Goal: Find specific page/section: Find specific page/section

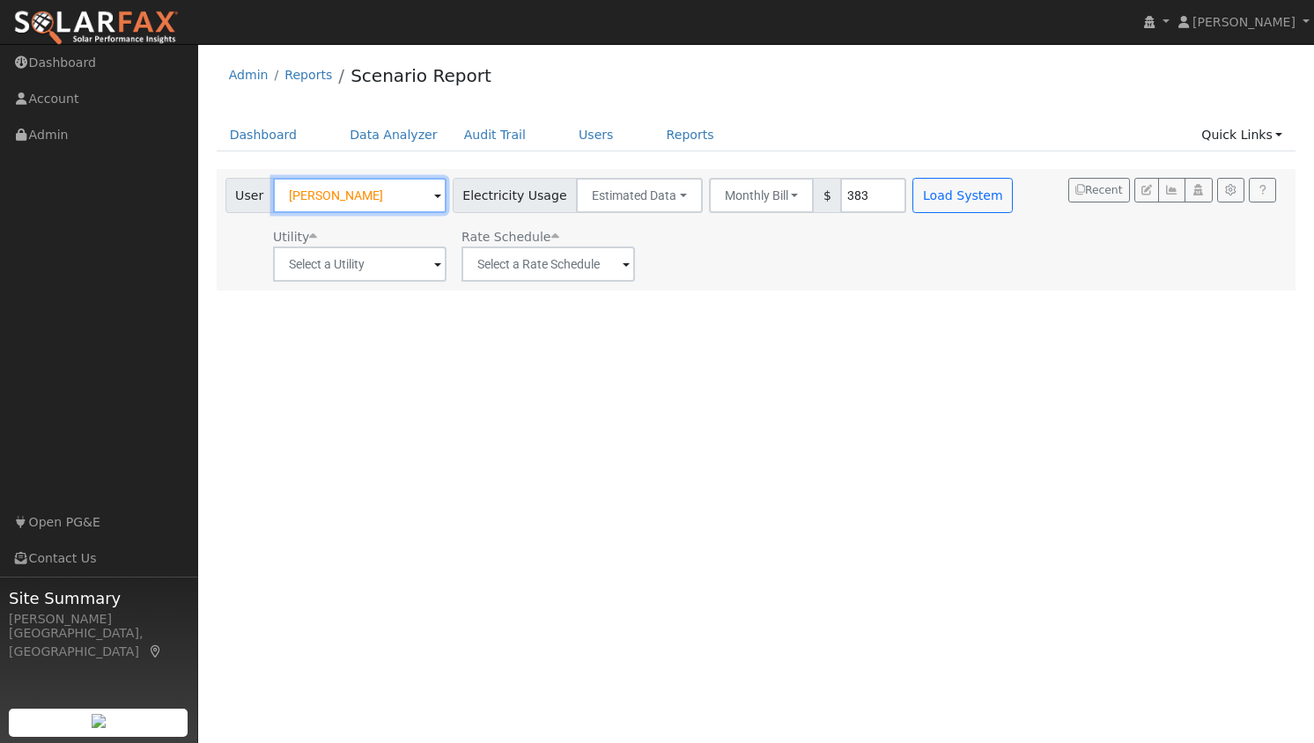
click at [394, 197] on input "[PERSON_NAME]" at bounding box center [359, 195] width 173 height 35
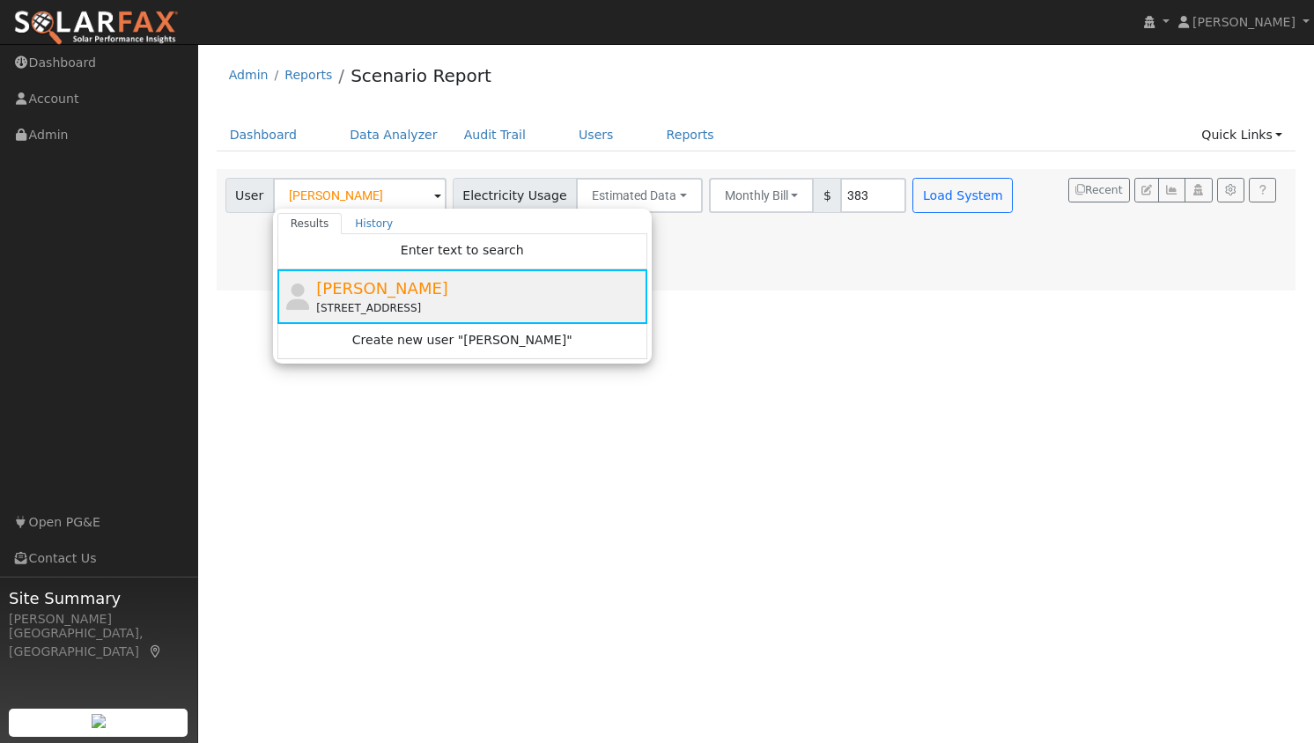
click at [350, 284] on span "[PERSON_NAME]" at bounding box center [382, 288] width 132 height 18
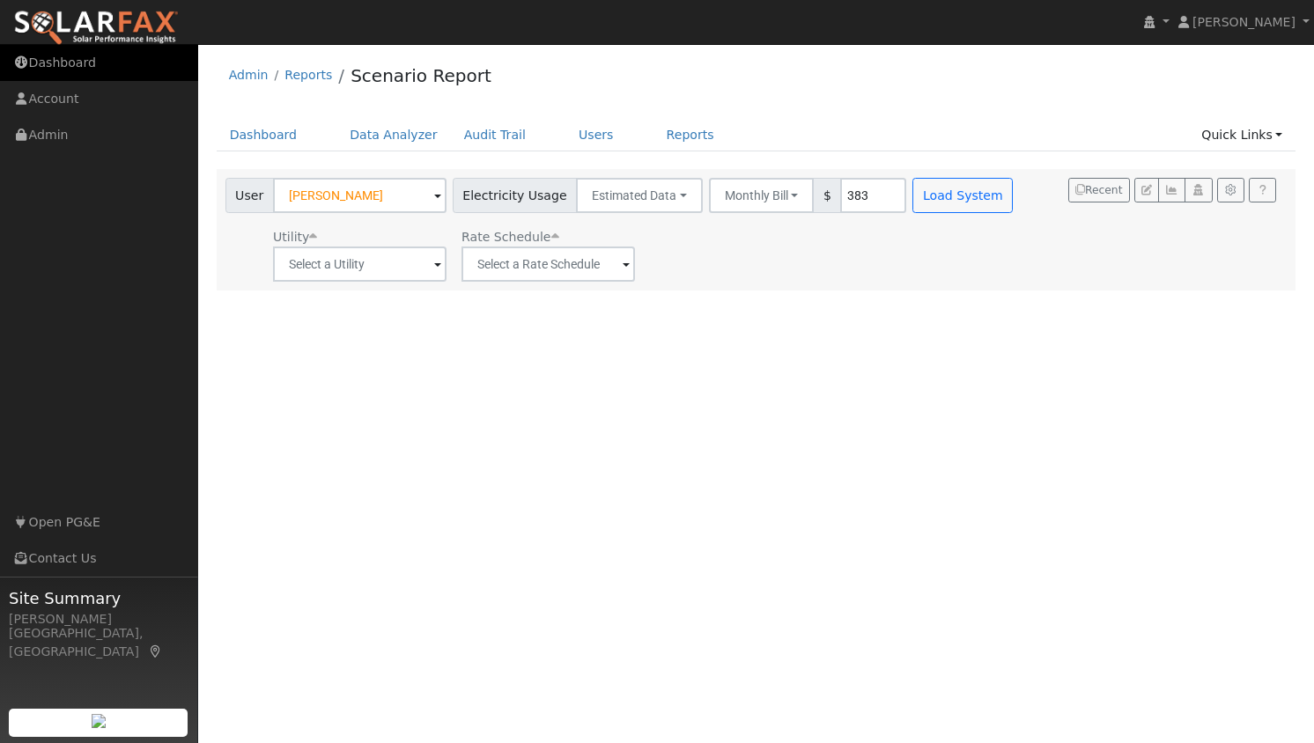
click at [68, 62] on link "Dashboard" at bounding box center [99, 63] width 198 height 36
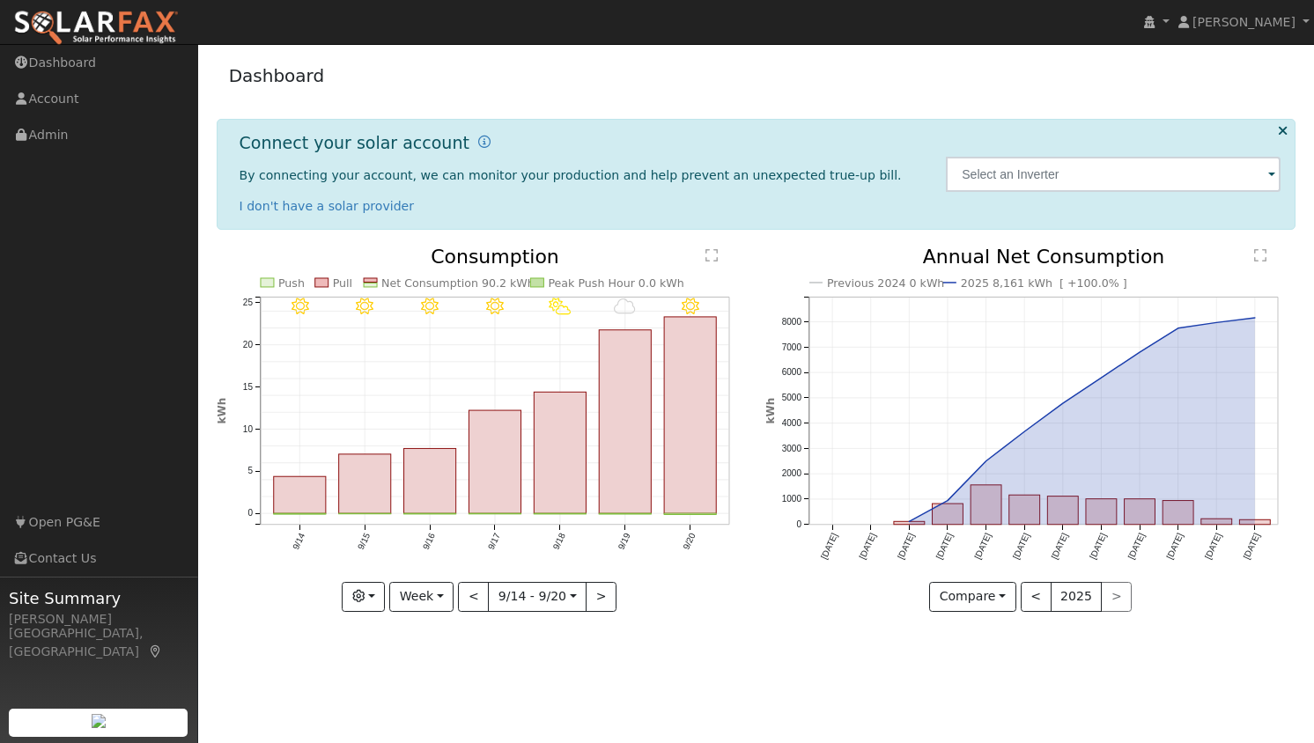
click at [128, 23] on img at bounding box center [96, 28] width 166 height 37
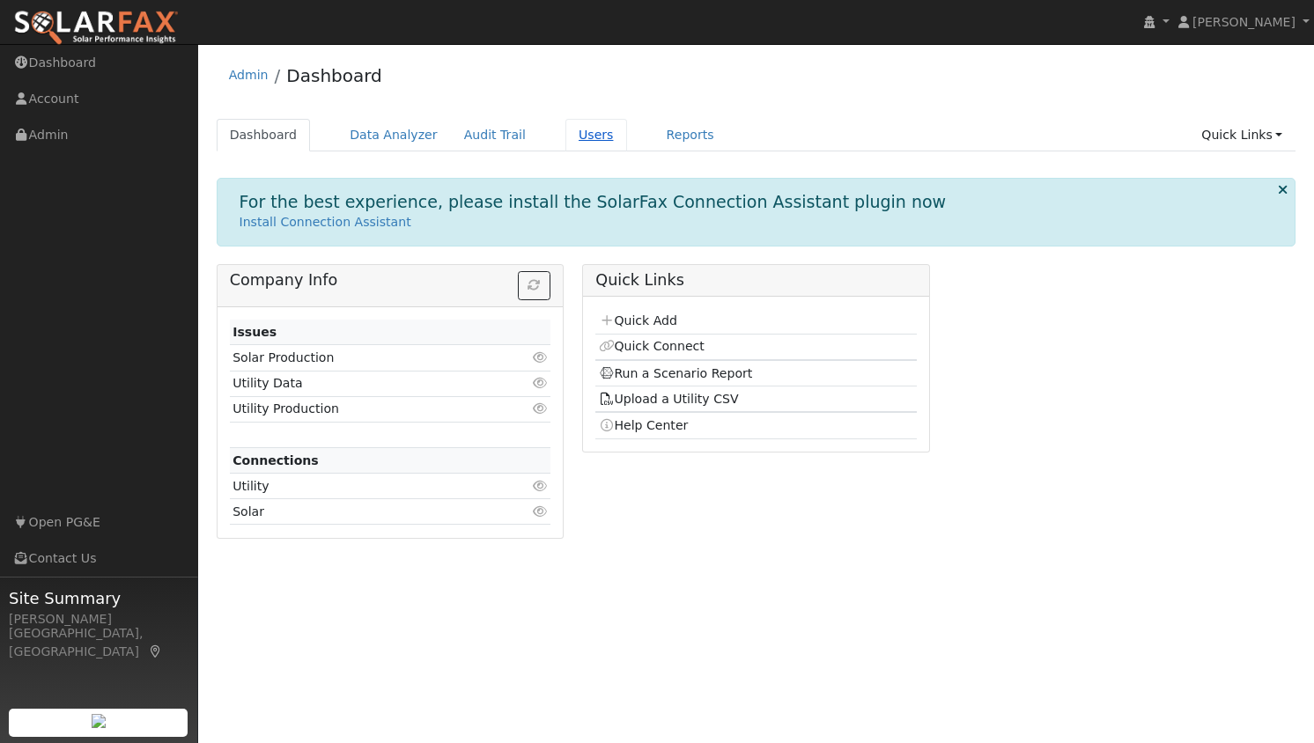
click at [565, 136] on link "Users" at bounding box center [596, 135] width 62 height 33
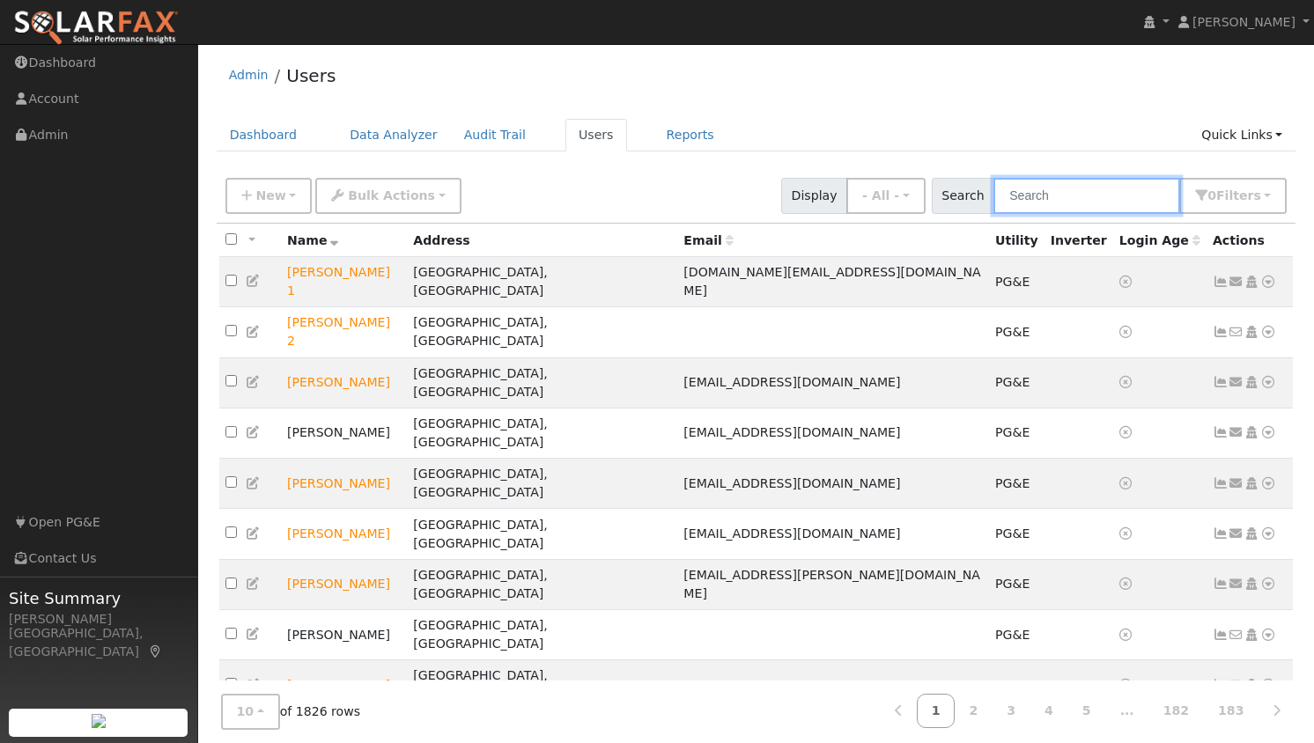
click at [1060, 195] on input "text" at bounding box center [1086, 196] width 187 height 36
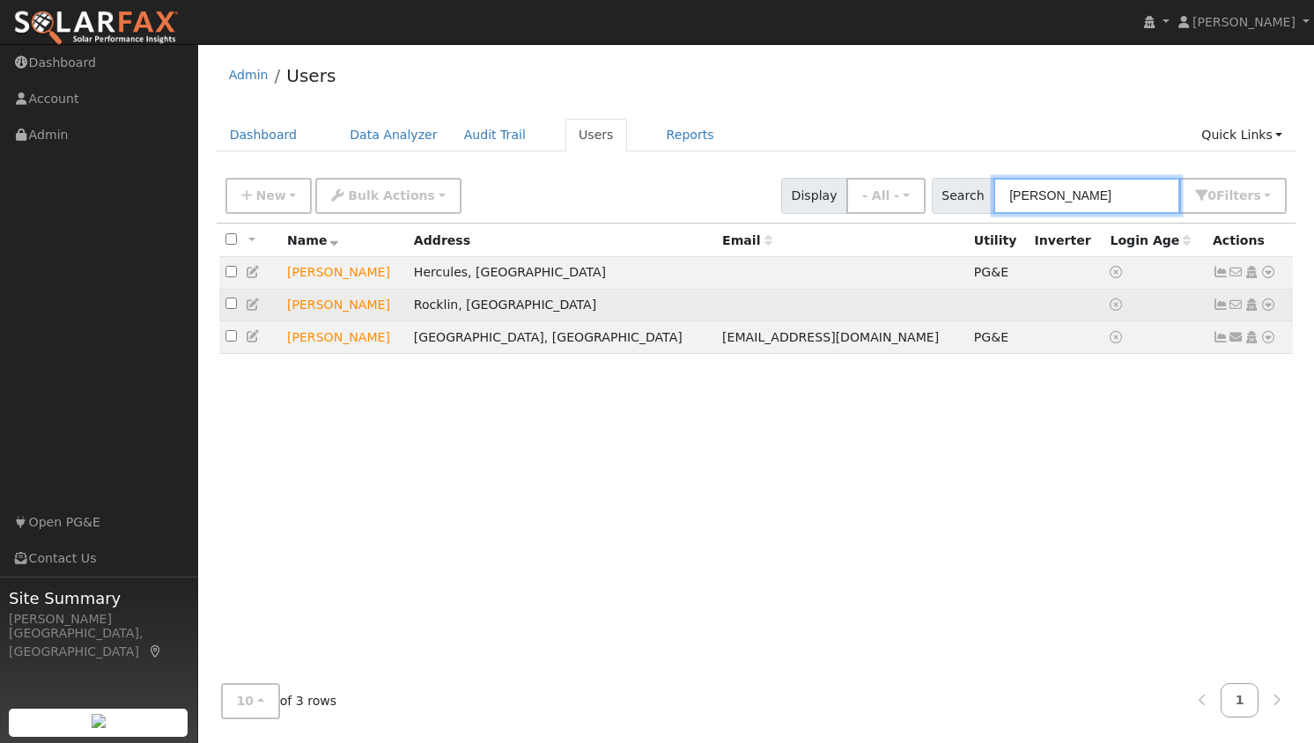
type input "[PERSON_NAME]"
click at [297, 313] on td "[PERSON_NAME]" at bounding box center [344, 305] width 127 height 33
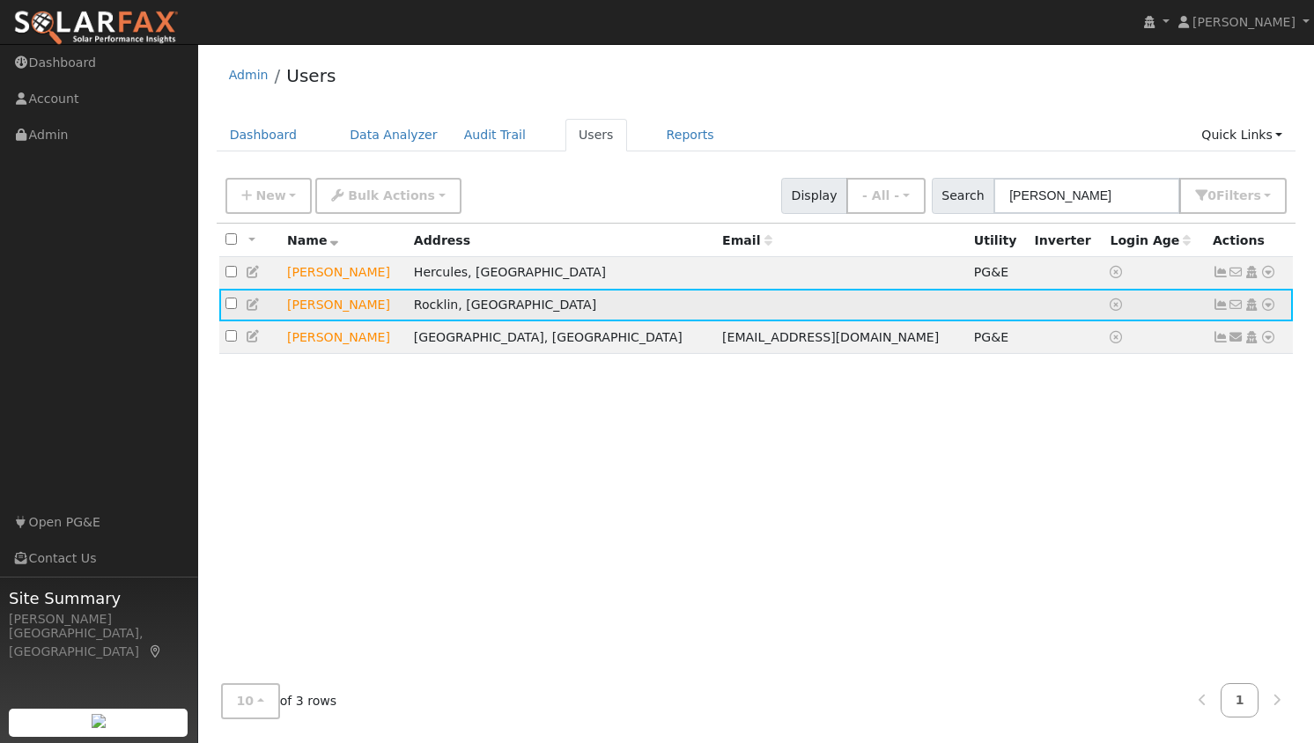
click at [229, 309] on input "checkbox" at bounding box center [230, 303] width 11 height 11
click at [304, 315] on td "[PERSON_NAME]" at bounding box center [344, 305] width 127 height 33
click at [496, 312] on td "Rocklin, [GEOGRAPHIC_DATA]" at bounding box center [562, 305] width 308 height 33
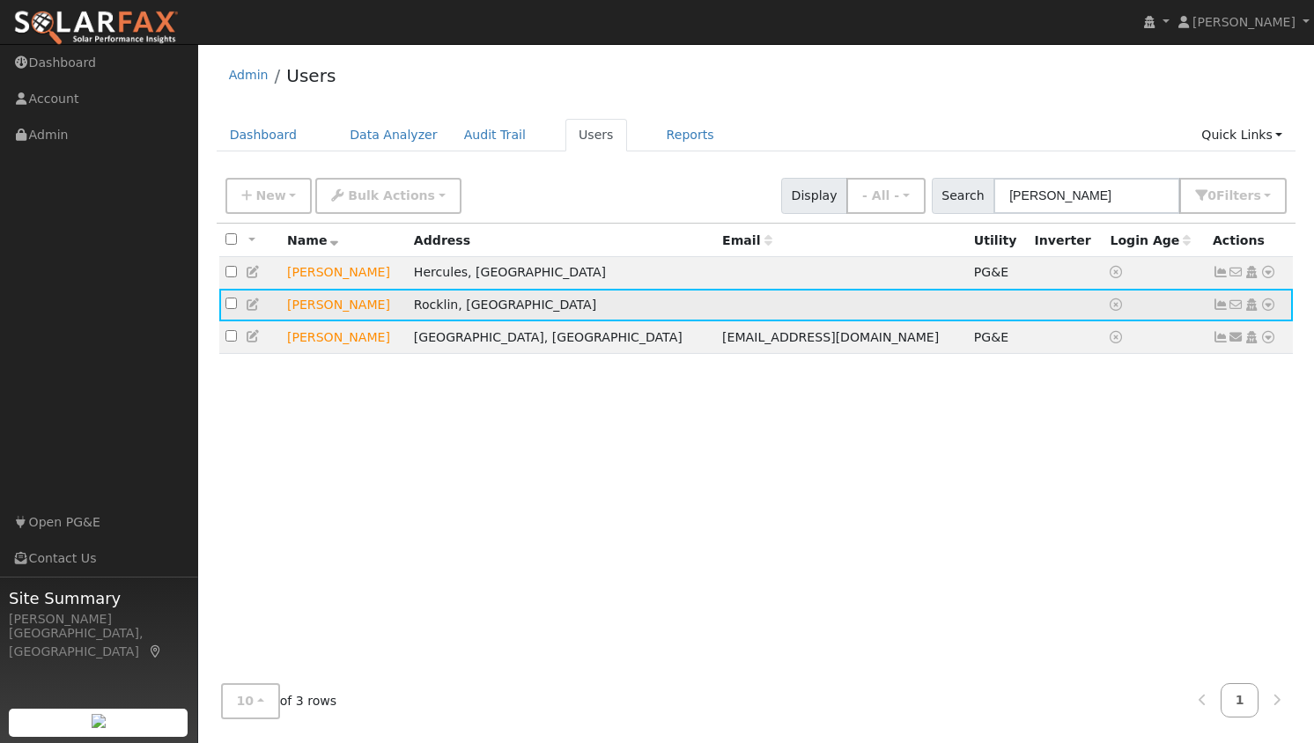
click at [496, 312] on td "Rocklin, [GEOGRAPHIC_DATA]" at bounding box center [562, 305] width 308 height 33
click at [225, 306] on input "checkbox" at bounding box center [230, 303] width 11 height 11
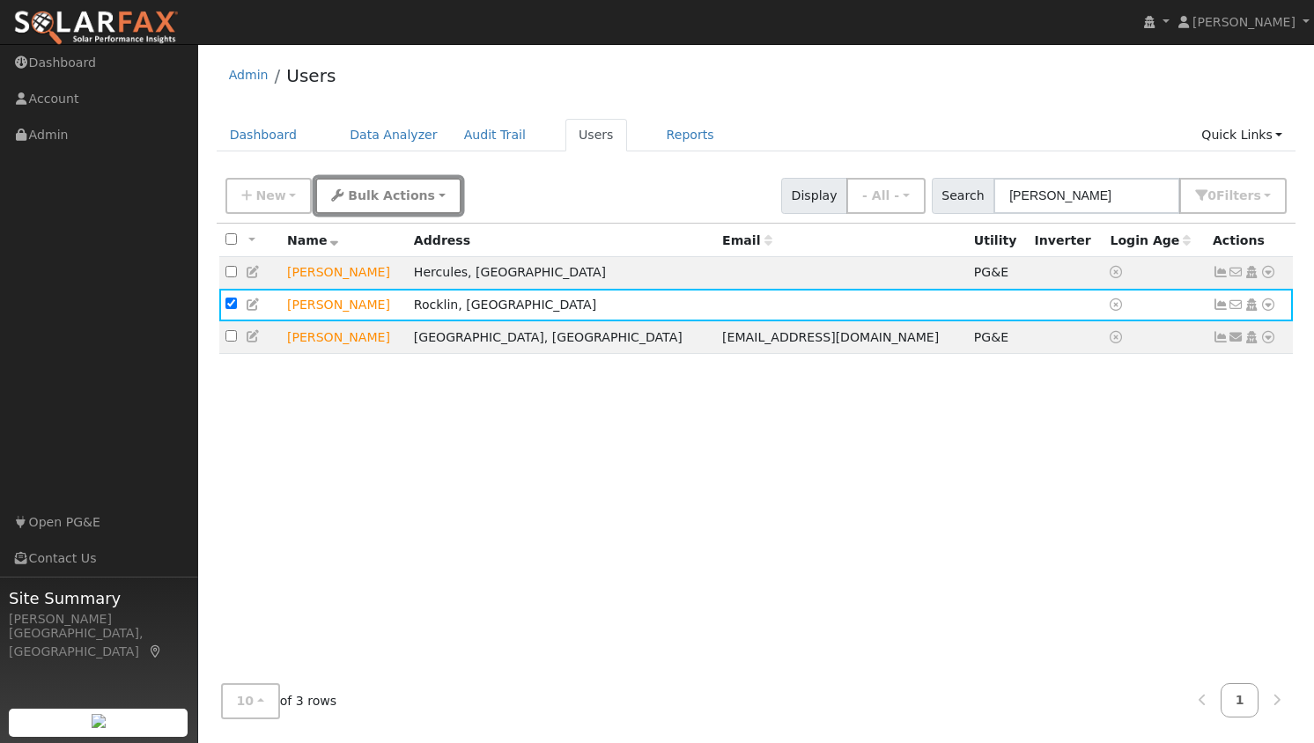
click at [428, 198] on button "Bulk Actions" at bounding box center [387, 196] width 145 height 36
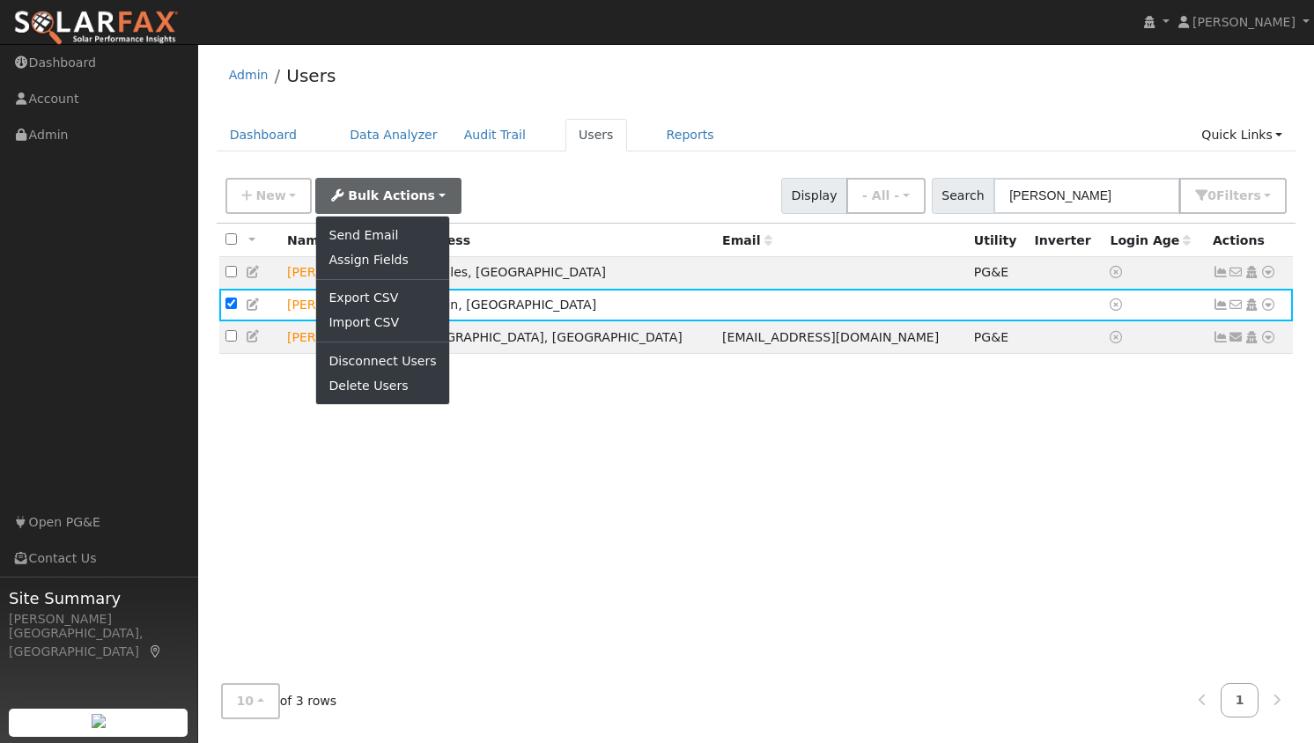
click at [503, 173] on div "New Add User Quick Add Quick Connect Quick Convert Lead Bulk Actions Send Email…" at bounding box center [756, 193] width 1068 height 42
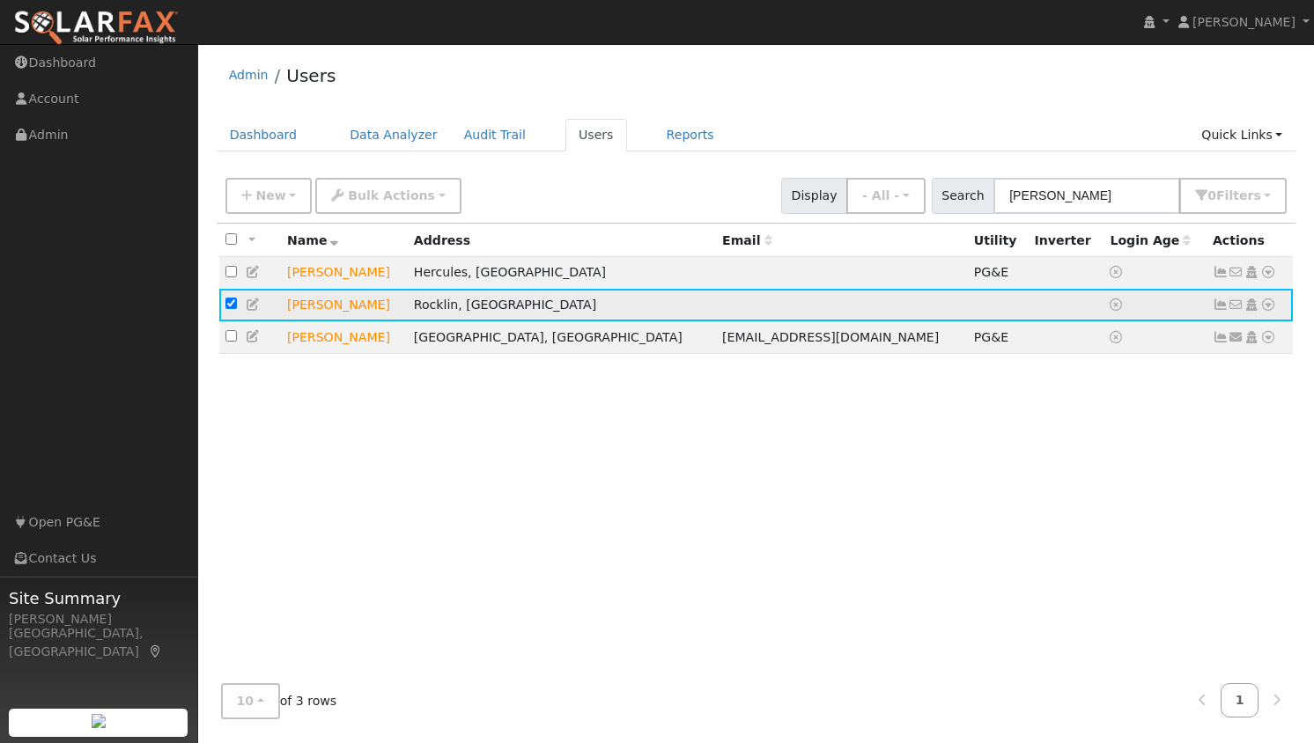
click at [228, 305] on input "checkbox" at bounding box center [230, 303] width 11 height 11
checkbox input "false"
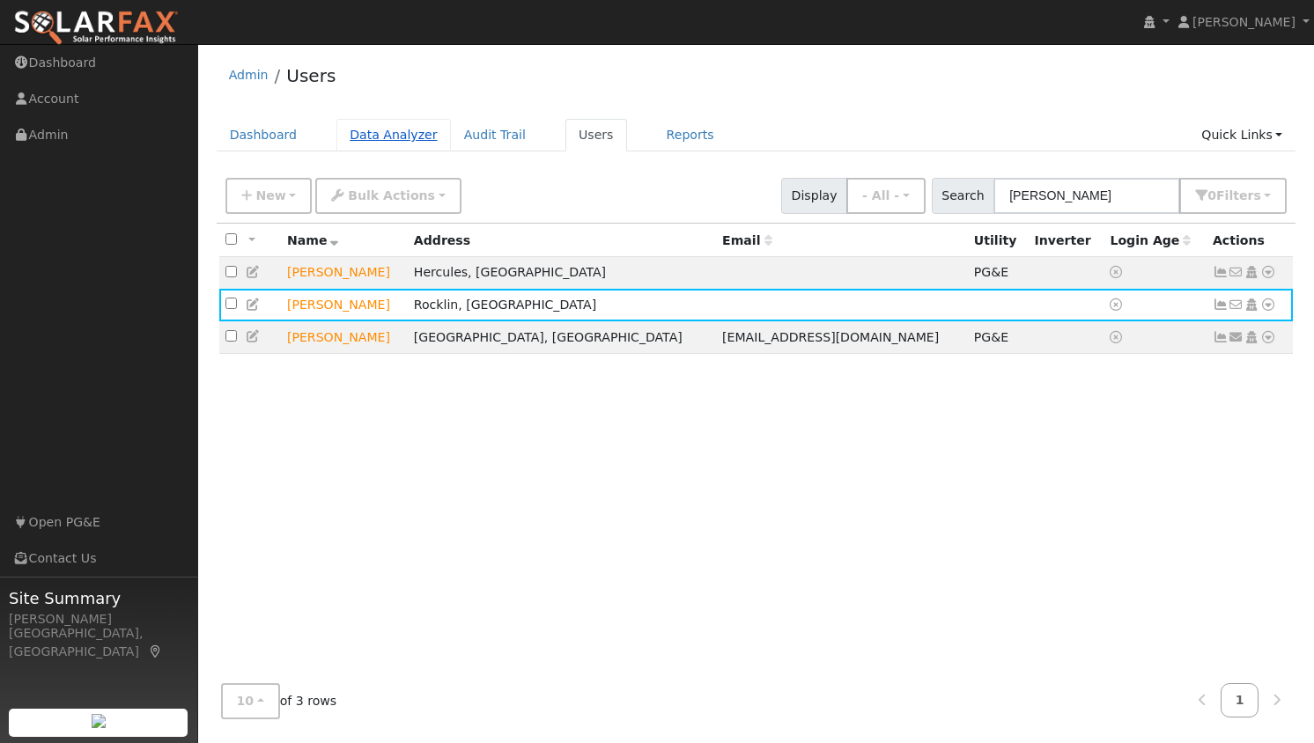
click at [367, 137] on link "Data Analyzer" at bounding box center [393, 135] width 114 height 33
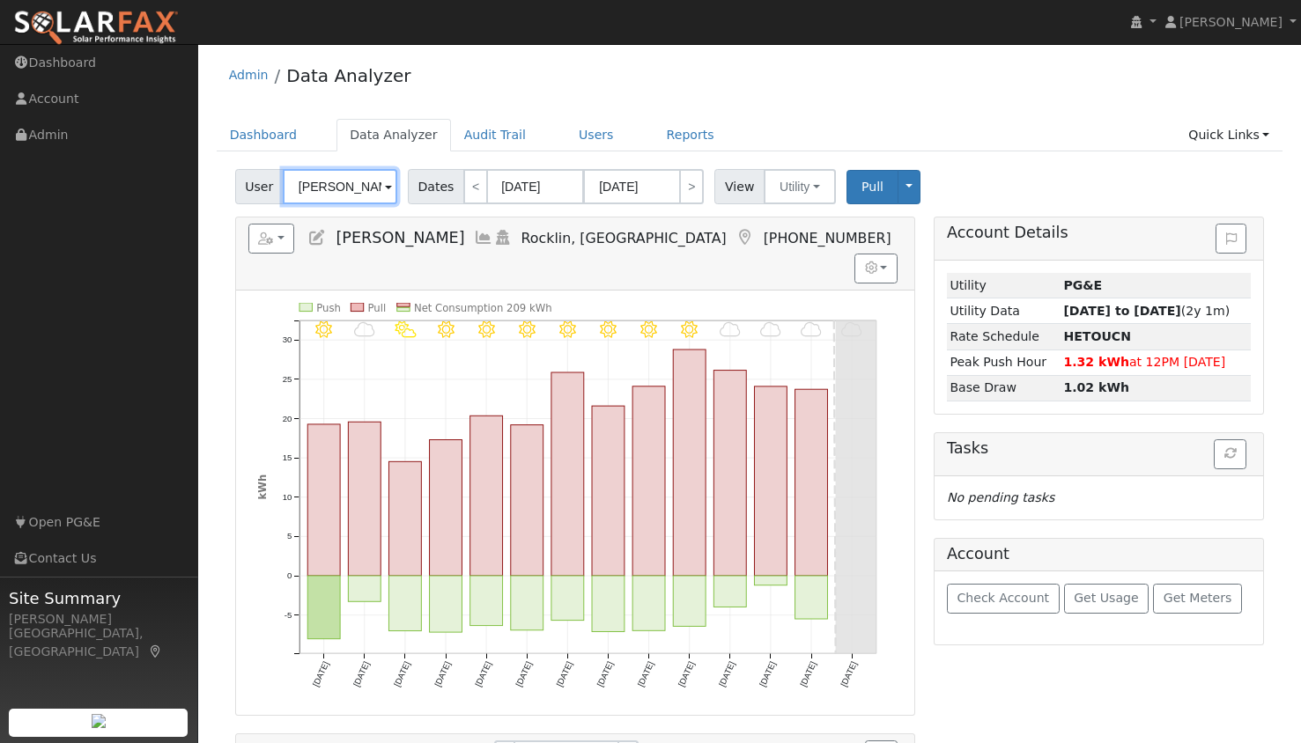
drag, startPoint x: 350, startPoint y: 194, endPoint x: 190, endPoint y: 165, distance: 162.0
click at [190, 165] on div "[PERSON_NAME] [PERSON_NAME] Profile My Company Help Center Terms Of Service See…" at bounding box center [650, 499] width 1301 height 911
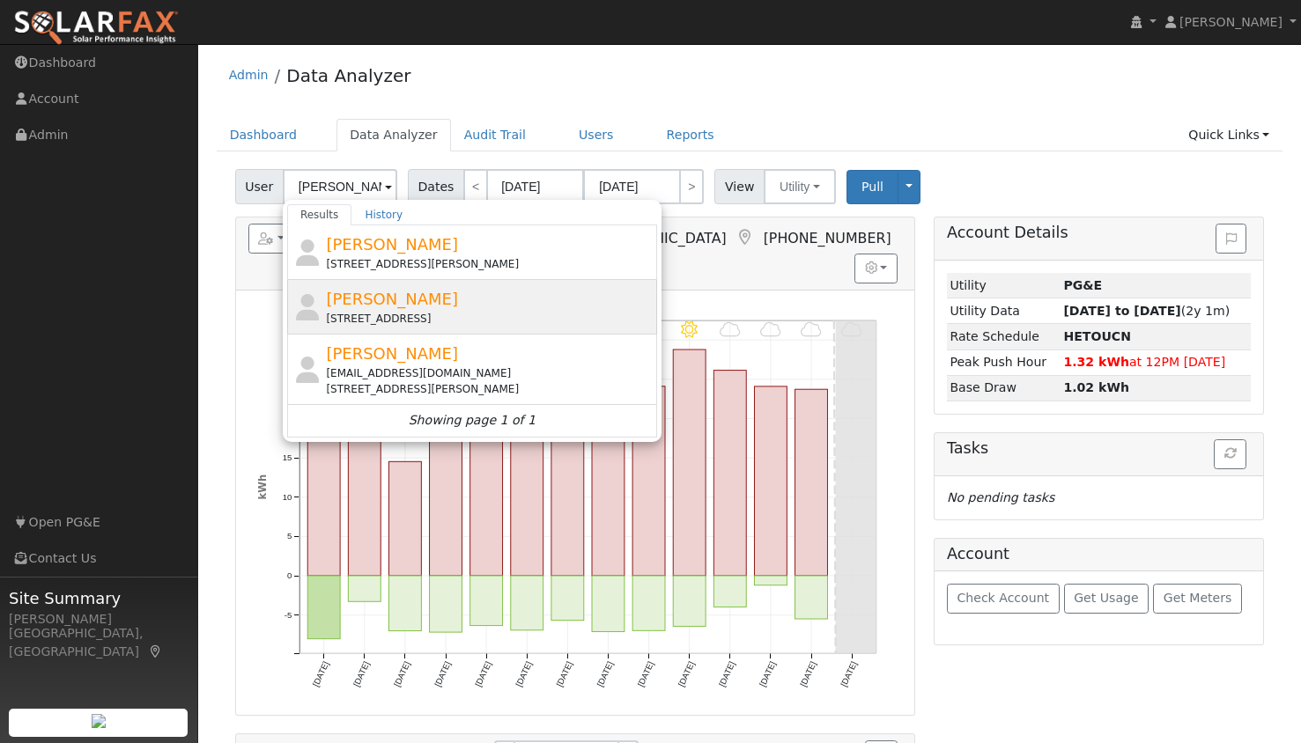
click at [425, 300] on div "[PERSON_NAME] G [STREET_ADDRESS]" at bounding box center [489, 307] width 327 height 40
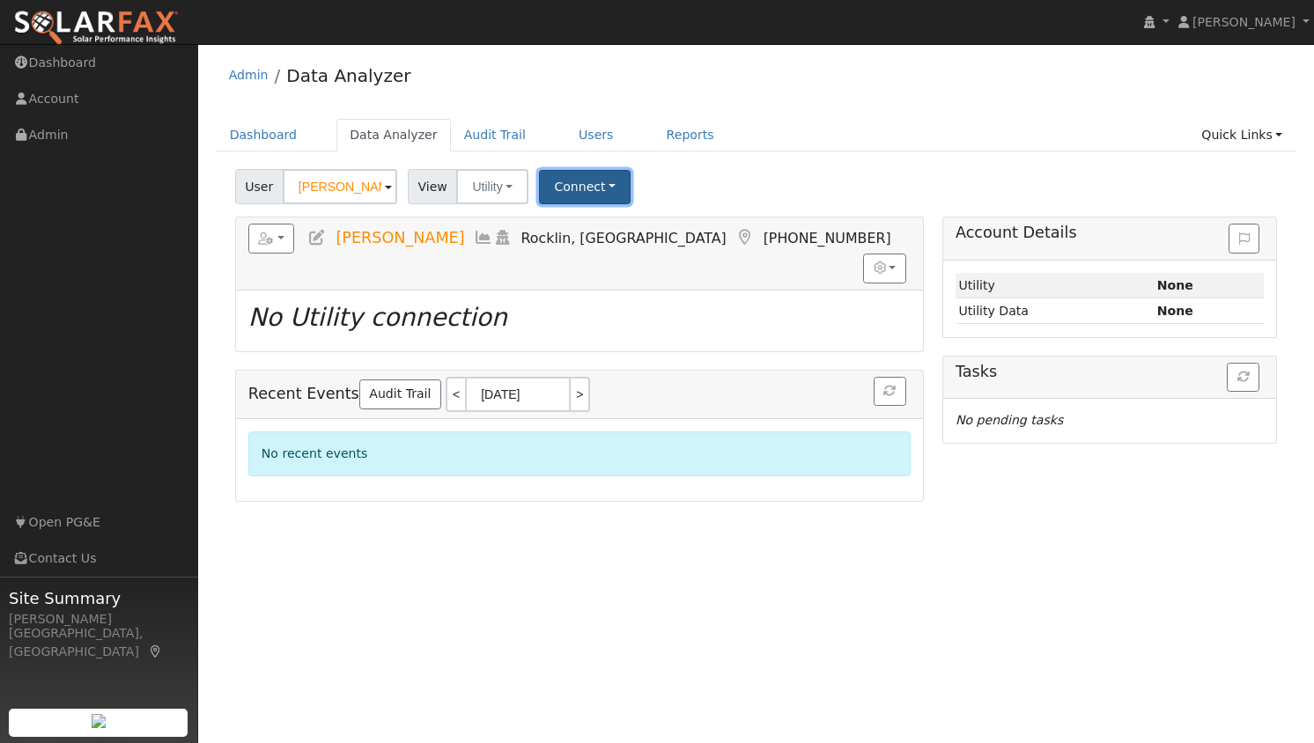
click at [571, 187] on button "Connect" at bounding box center [585, 187] width 92 height 34
click at [747, 172] on div "User [PERSON_NAME] Account Default Account Default Account [STREET_ADDRESS] Pri…" at bounding box center [756, 183] width 1049 height 41
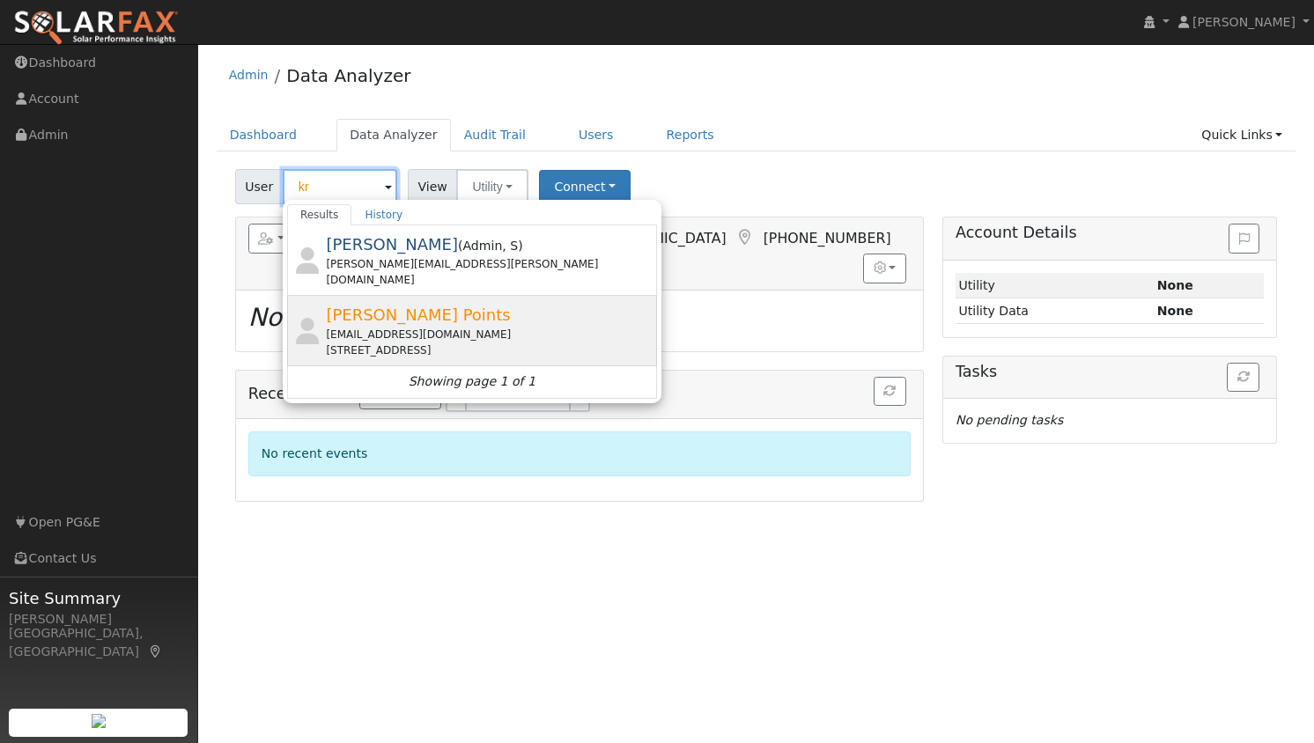
type input "k"
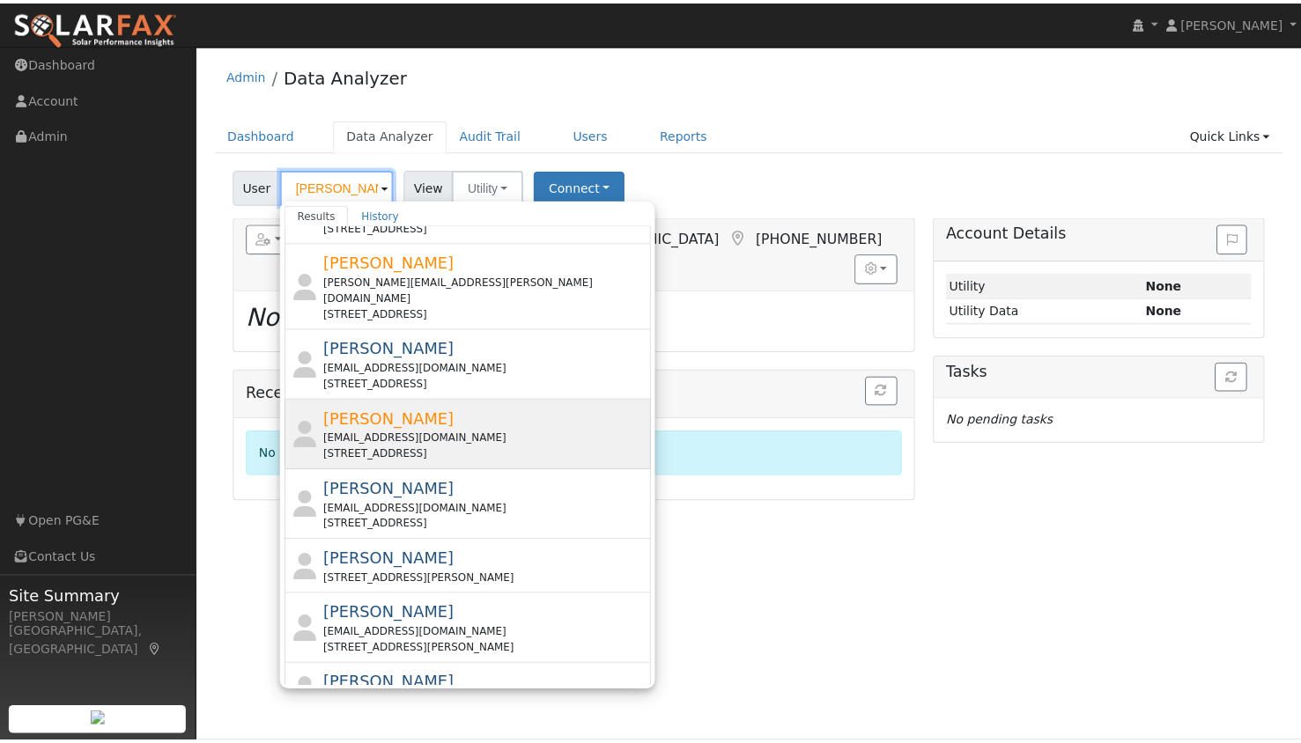
scroll to position [196, 0]
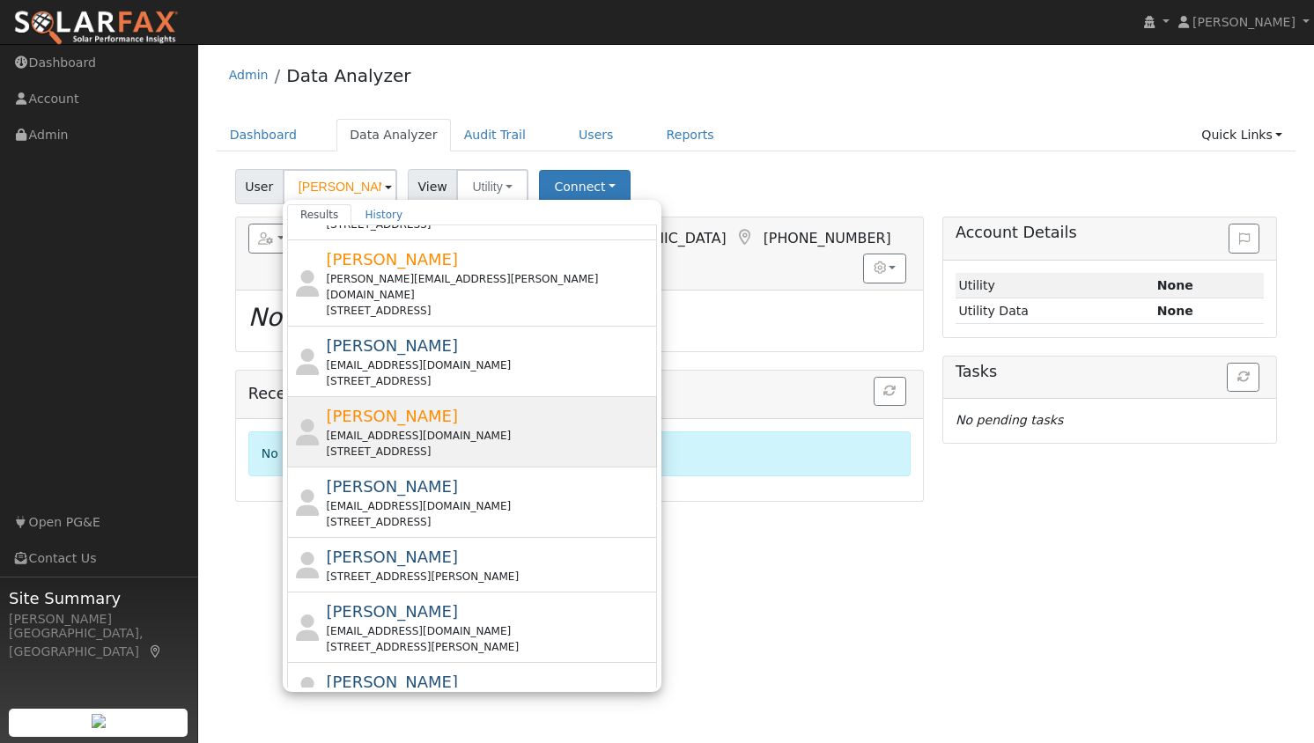
click at [380, 623] on div "[EMAIL_ADDRESS][DOMAIN_NAME]" at bounding box center [489, 631] width 327 height 16
type input "[PERSON_NAME]"
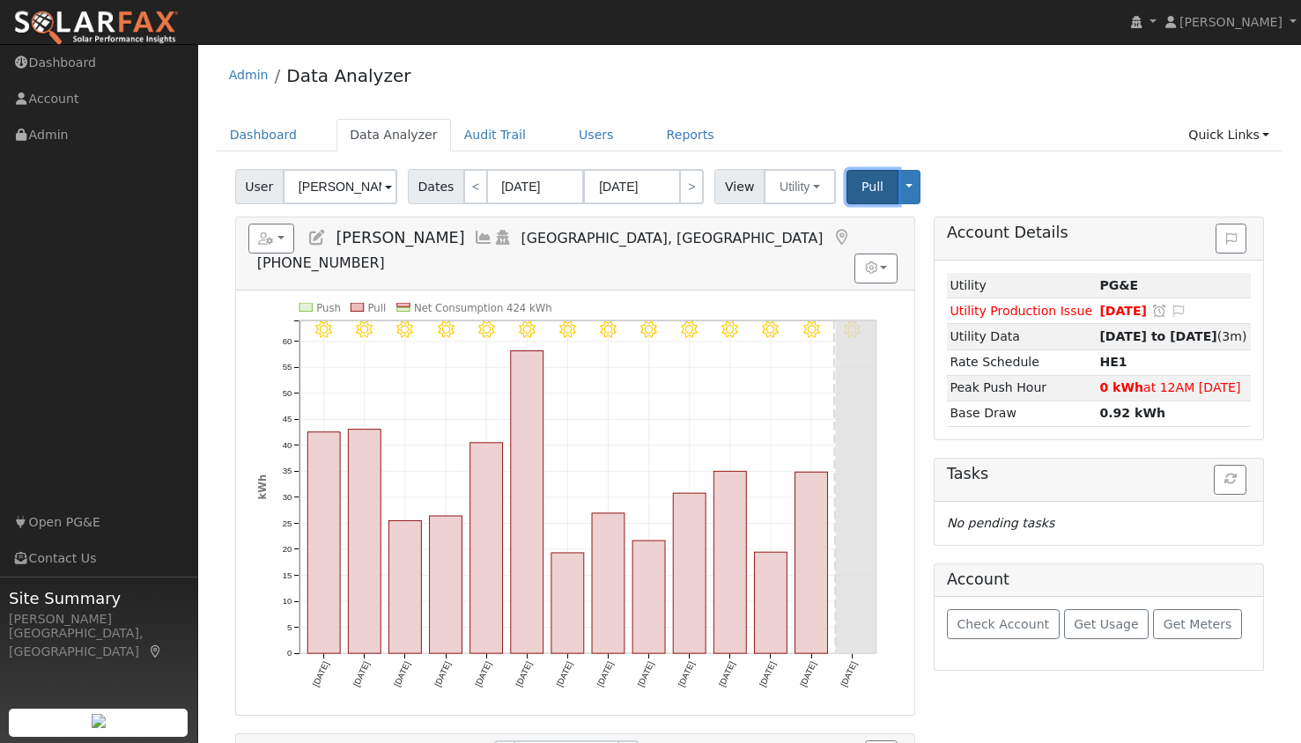
click at [861, 192] on span "Pull" at bounding box center [872, 187] width 22 height 14
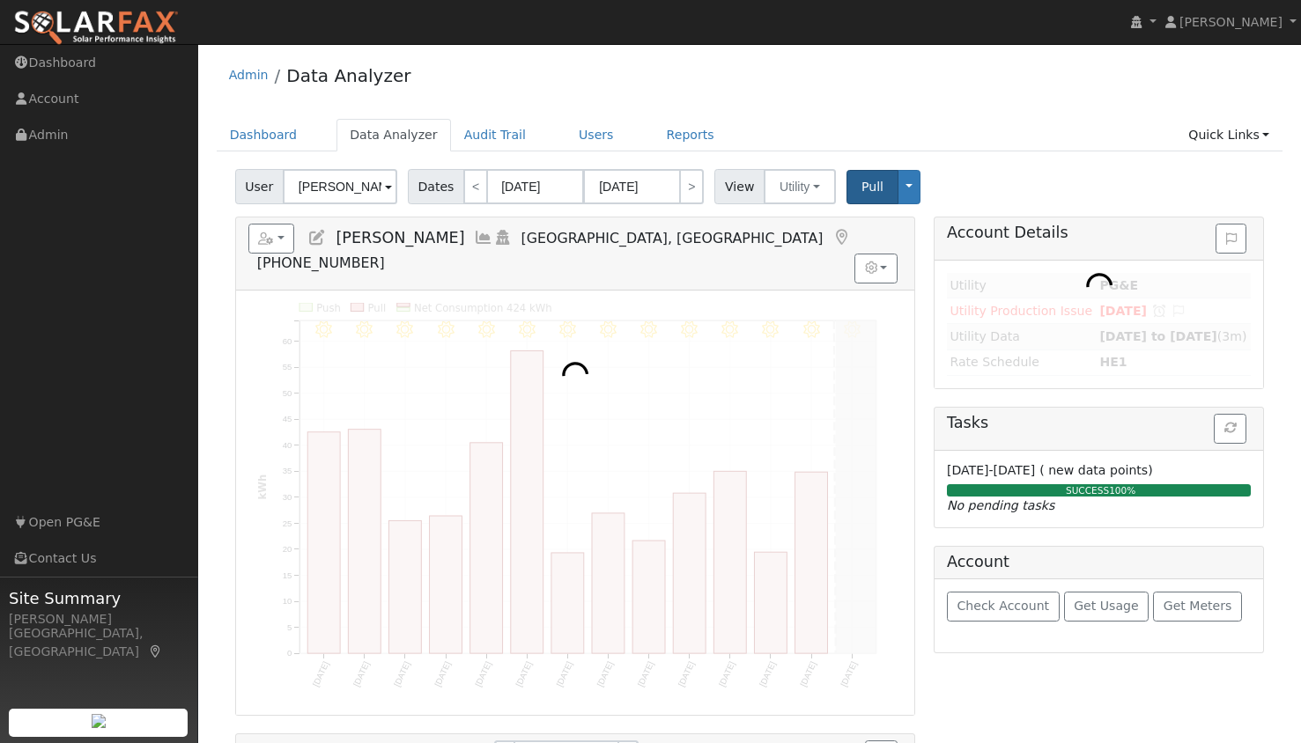
click at [870, 400] on div "9/21 - Clear 9/20 - Clear 9/19 - Clear 9/18 - Clear 9/17 - Clear 9/16 - Clear 9…" at bounding box center [575, 503] width 678 height 424
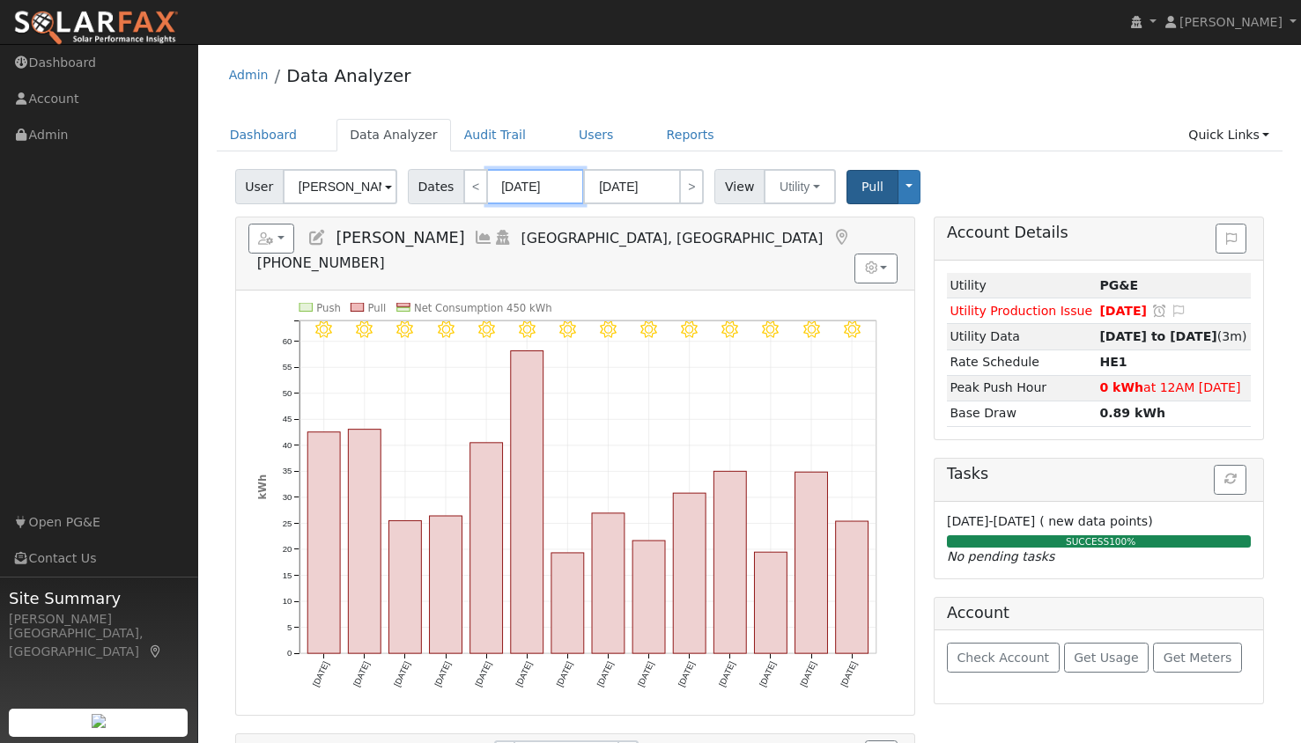
click at [512, 187] on input "[DATE]" at bounding box center [535, 186] width 97 height 35
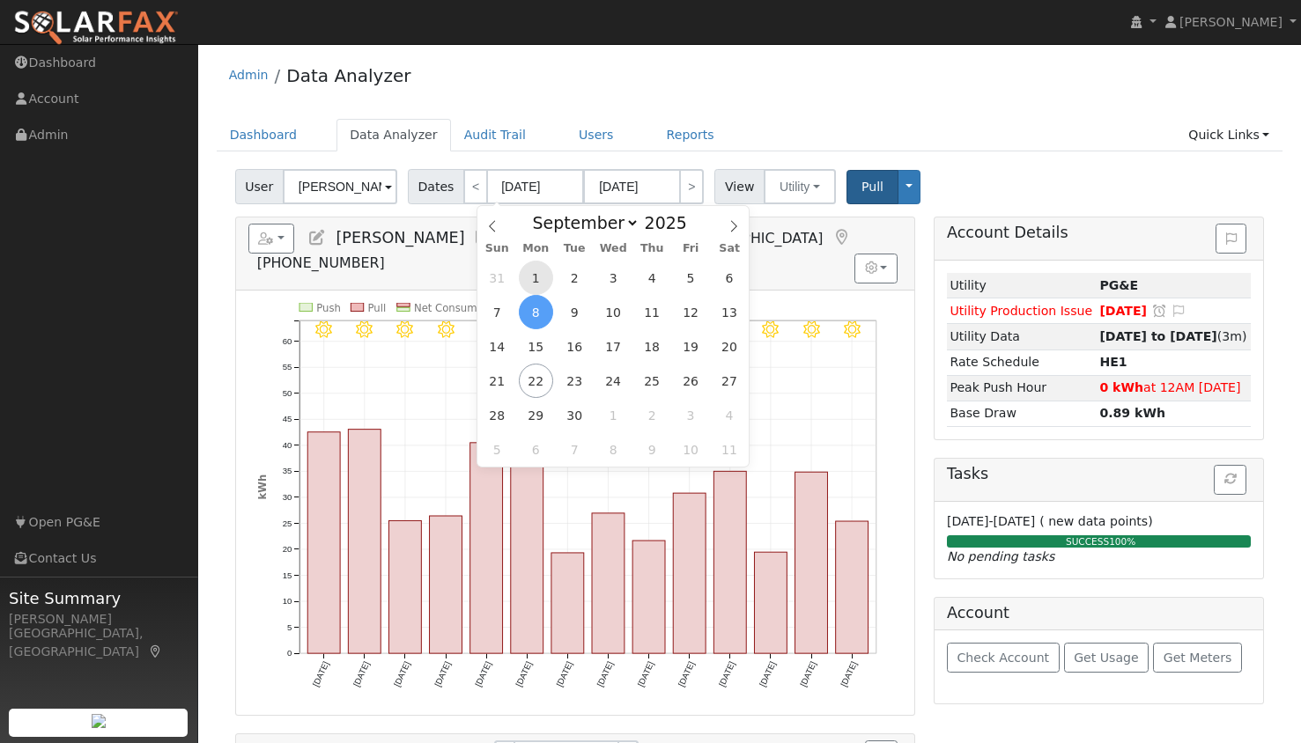
click at [534, 277] on span "1" at bounding box center [536, 278] width 34 height 34
type input "[DATE]"
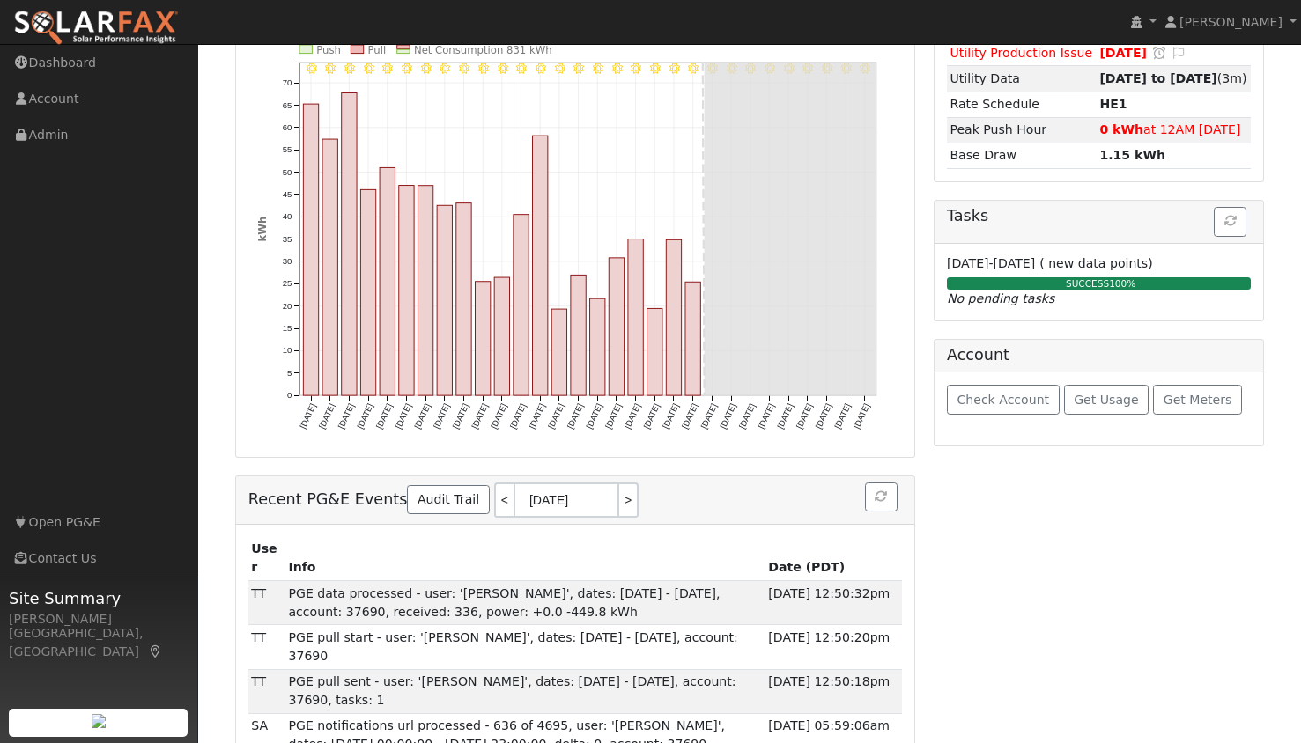
scroll to position [0, 0]
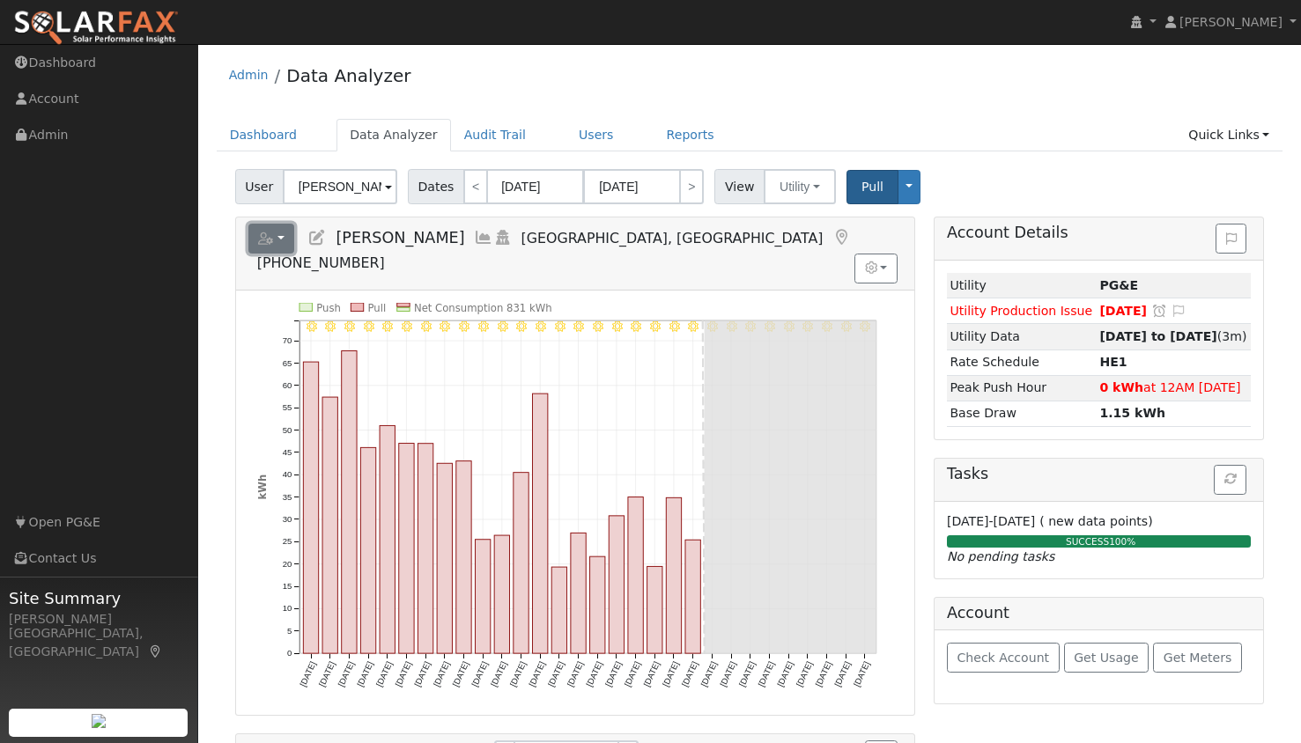
click at [269, 238] on icon "button" at bounding box center [266, 238] width 16 height 12
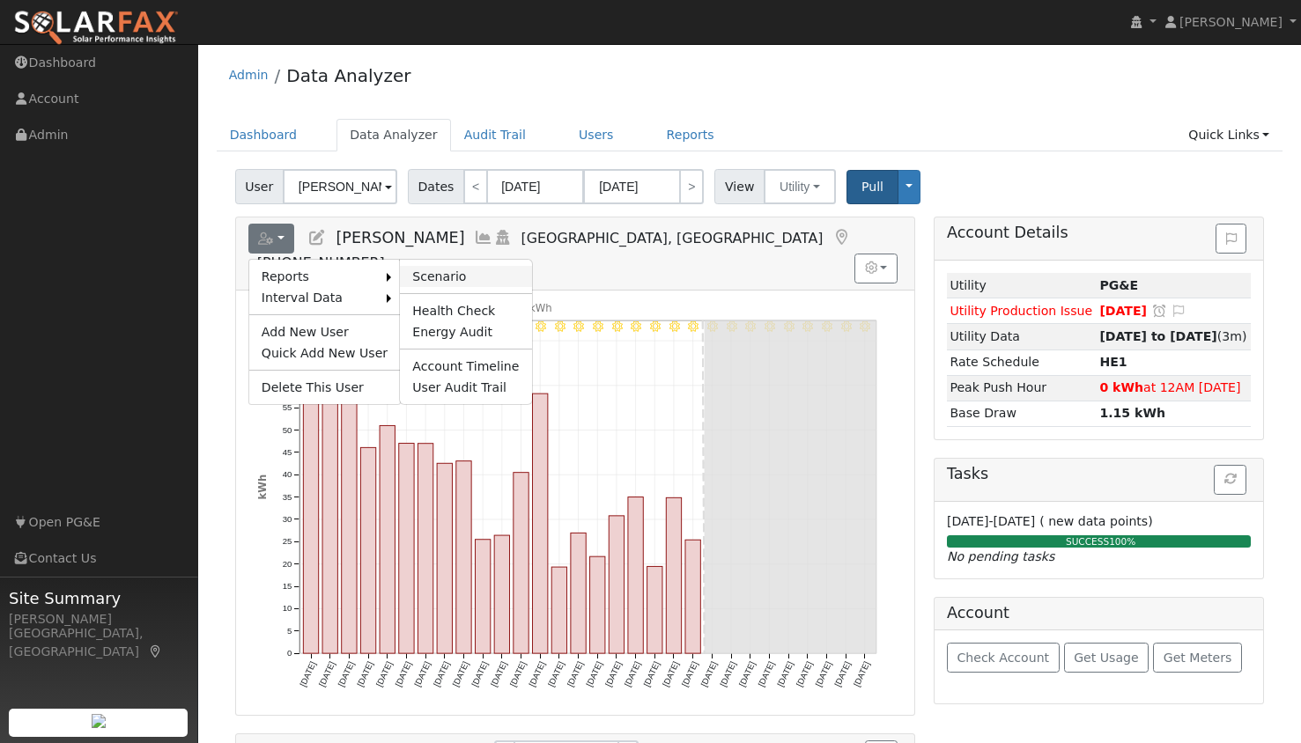
click at [430, 277] on link "Scenario" at bounding box center [465, 276] width 131 height 21
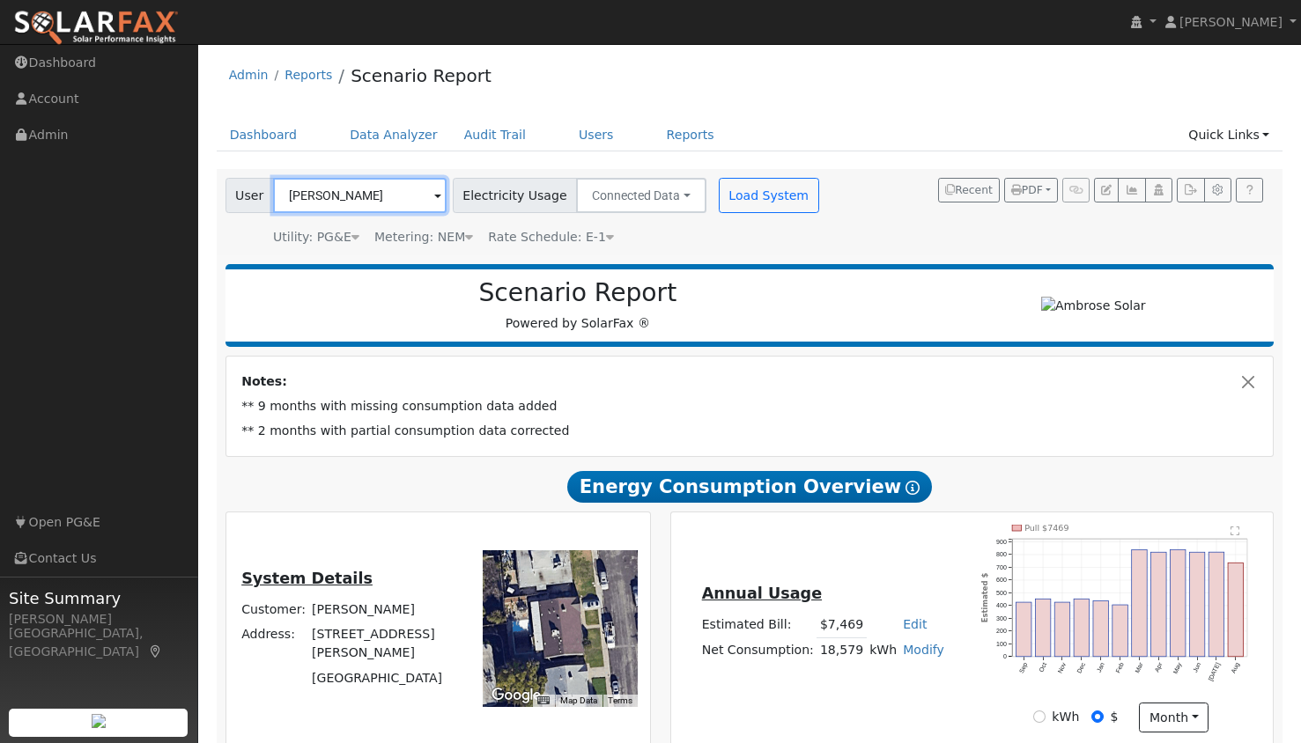
click at [394, 190] on input "[PERSON_NAME]" at bounding box center [359, 195] width 173 height 35
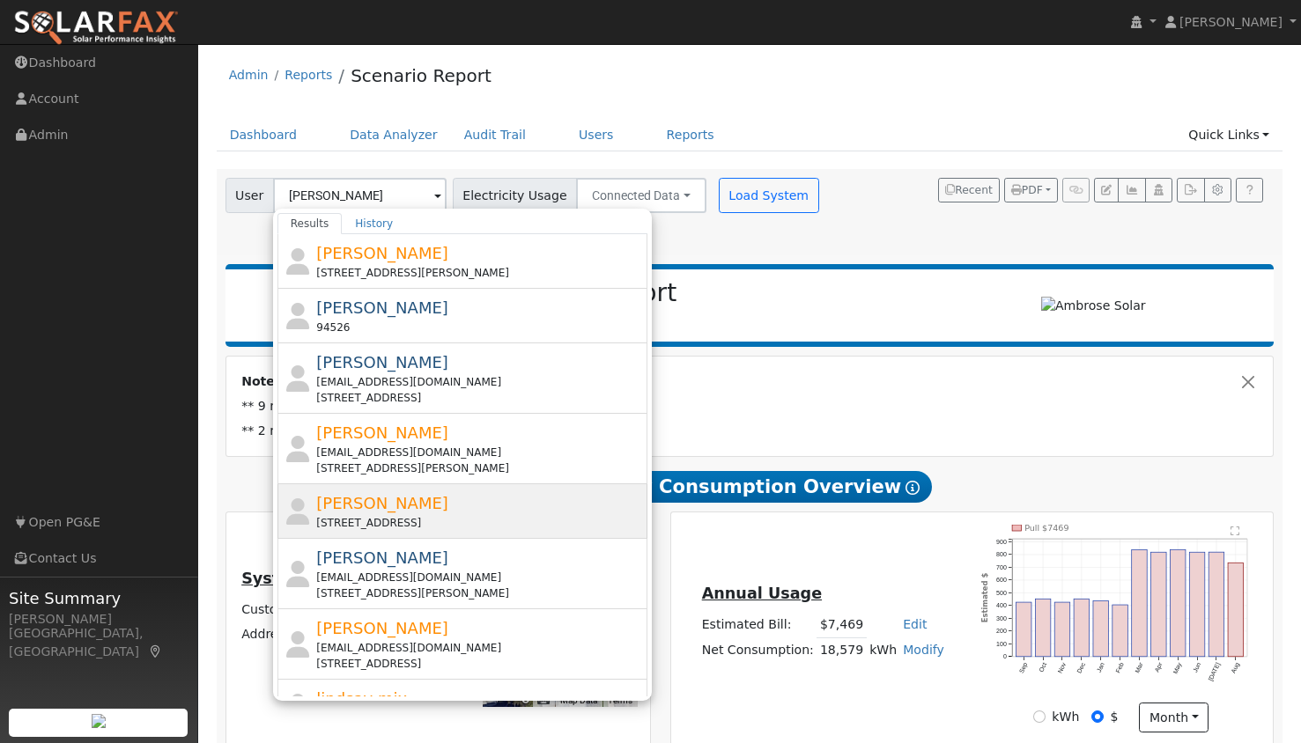
click at [403, 498] on div "[PERSON_NAME] G [STREET_ADDRESS]" at bounding box center [479, 511] width 327 height 40
type input "[PERSON_NAME]"
